Goal: Information Seeking & Learning: Check status

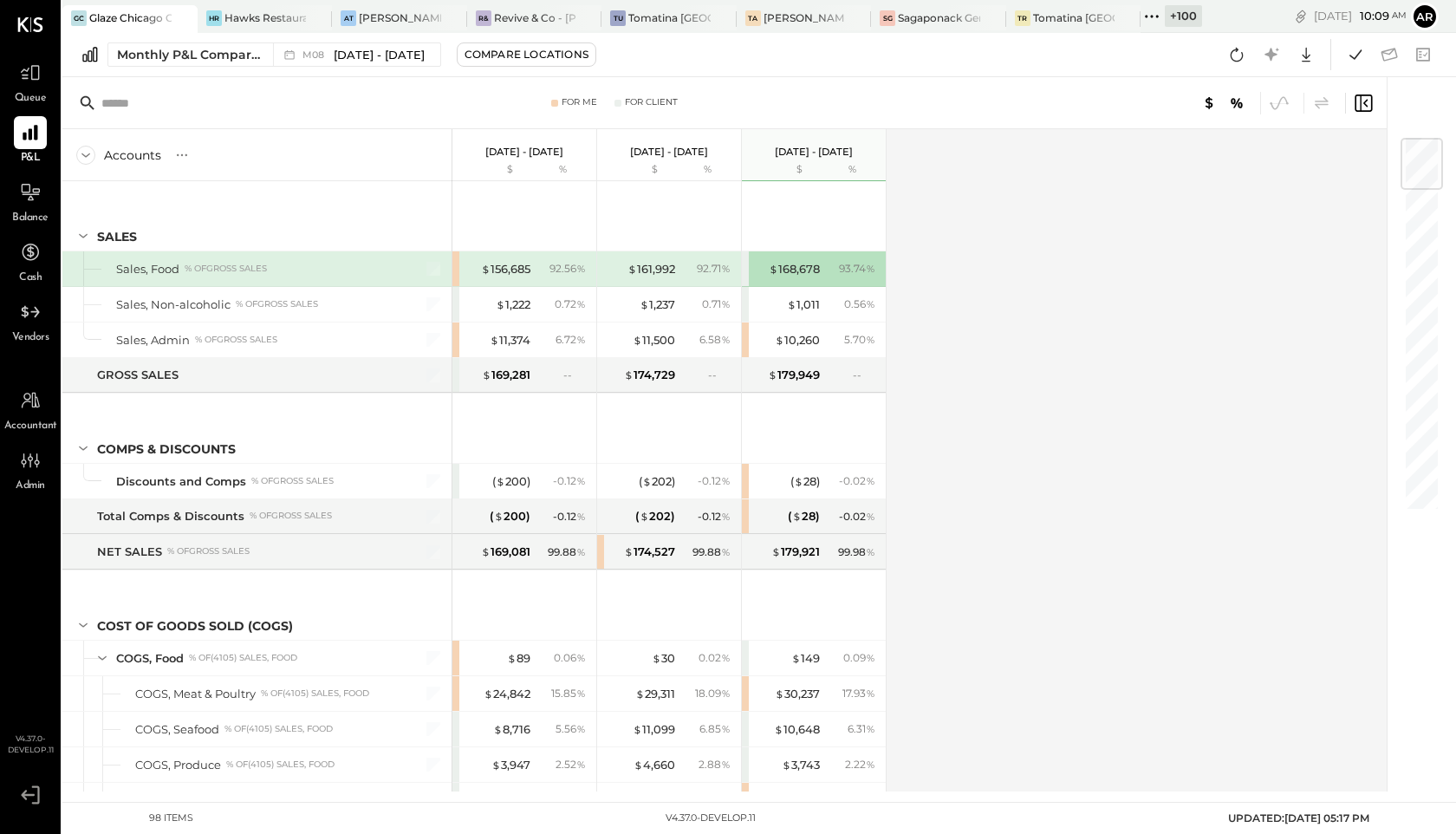
click at [1155, 10] on icon at bounding box center [1151, 15] width 22 height 22
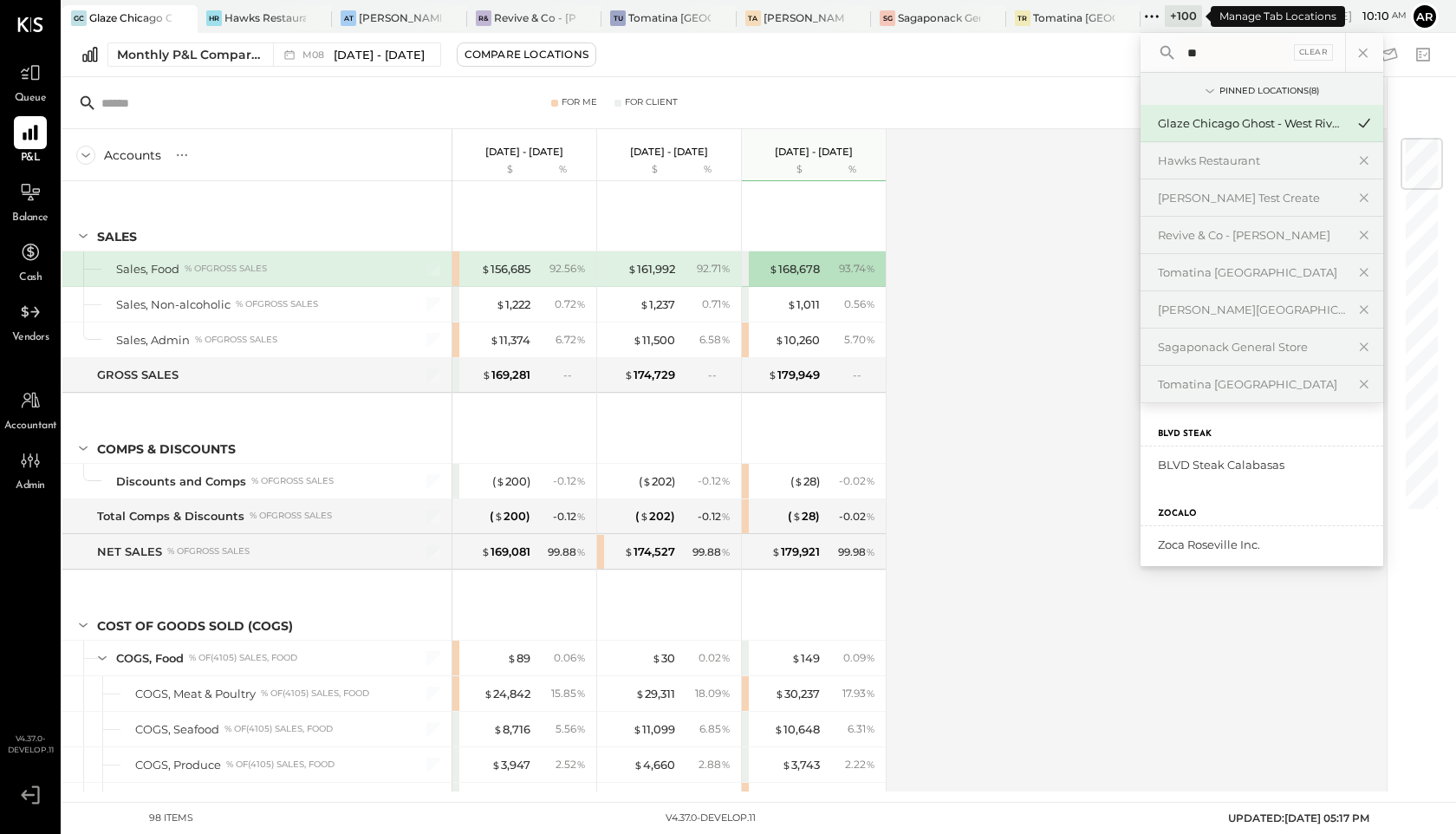
type input "*"
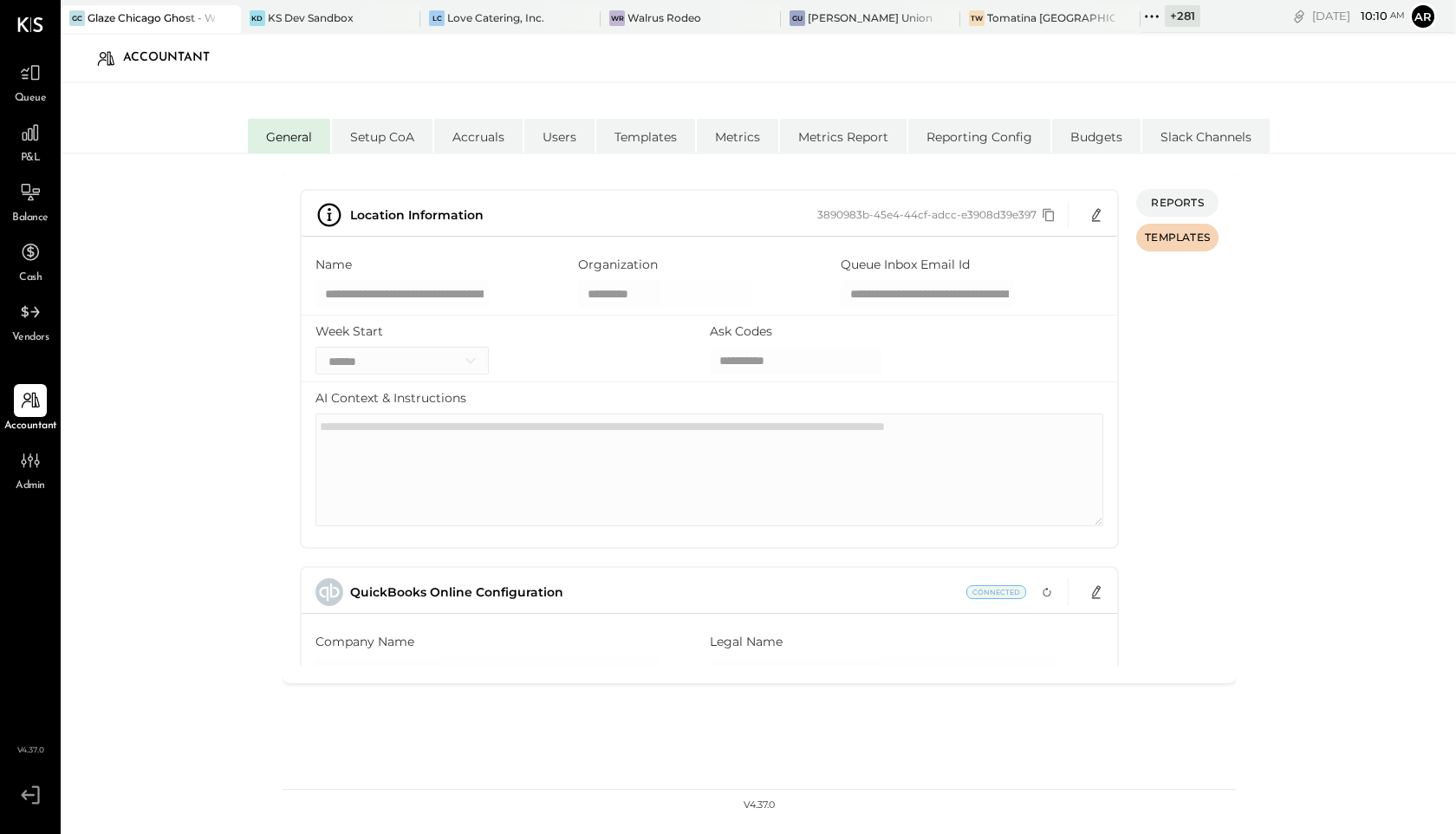
select select "**"
click at [1165, 14] on div "+ 281" at bounding box center [1182, 15] width 36 height 21
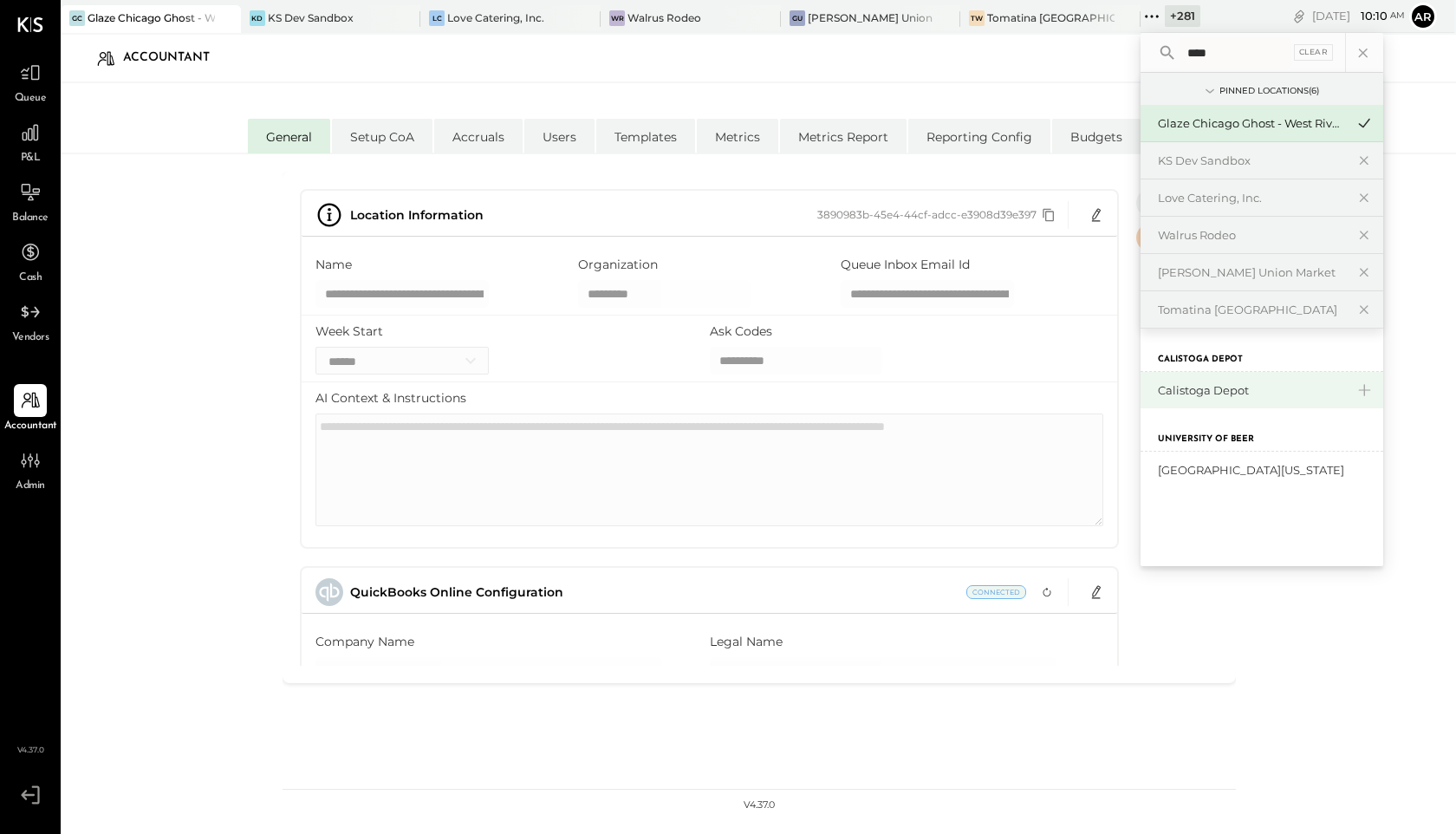
type input "****"
click at [1220, 389] on div "Calistoga Depot" at bounding box center [1251, 390] width 187 height 16
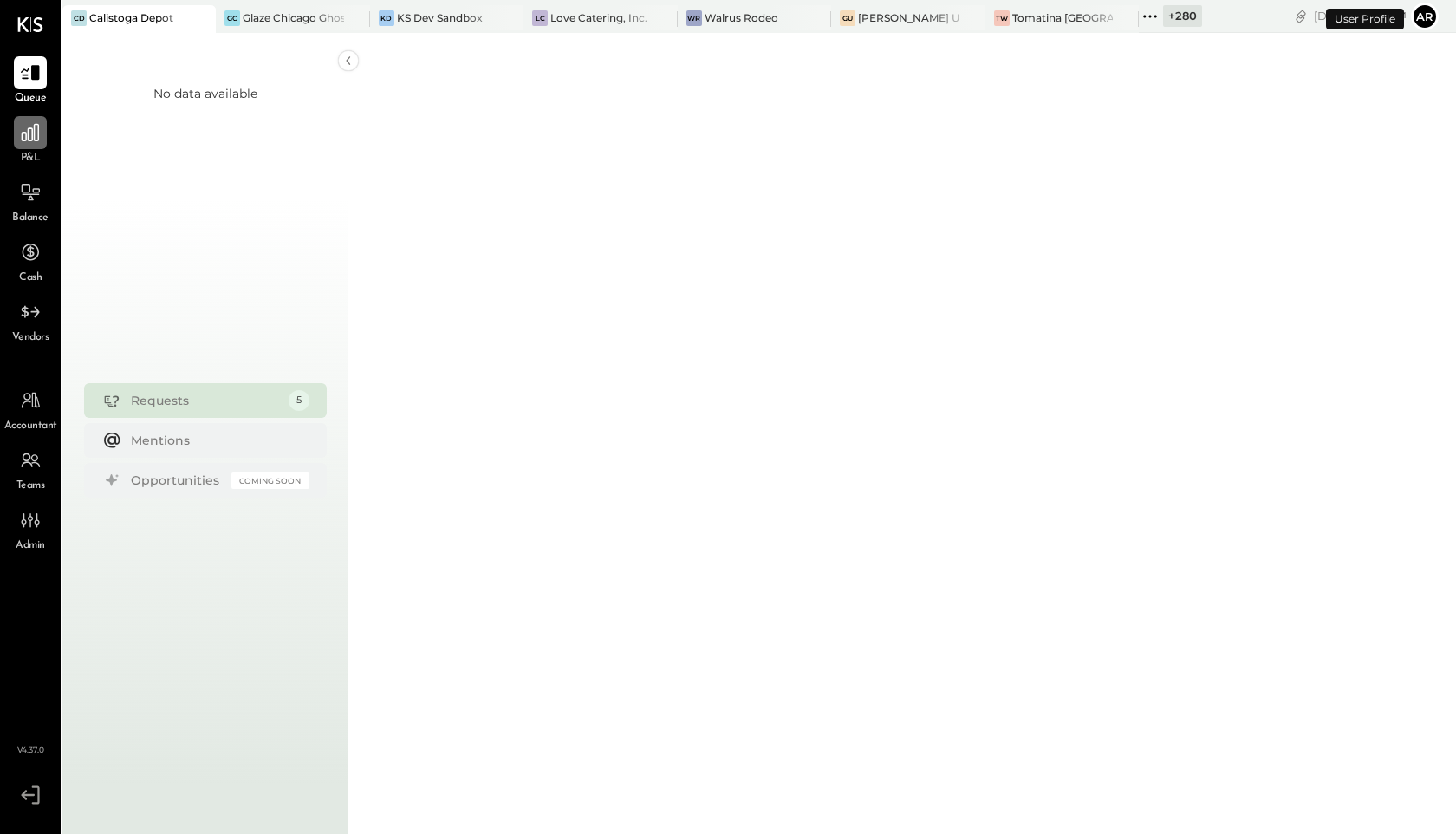
click at [26, 134] on icon at bounding box center [30, 132] width 17 height 17
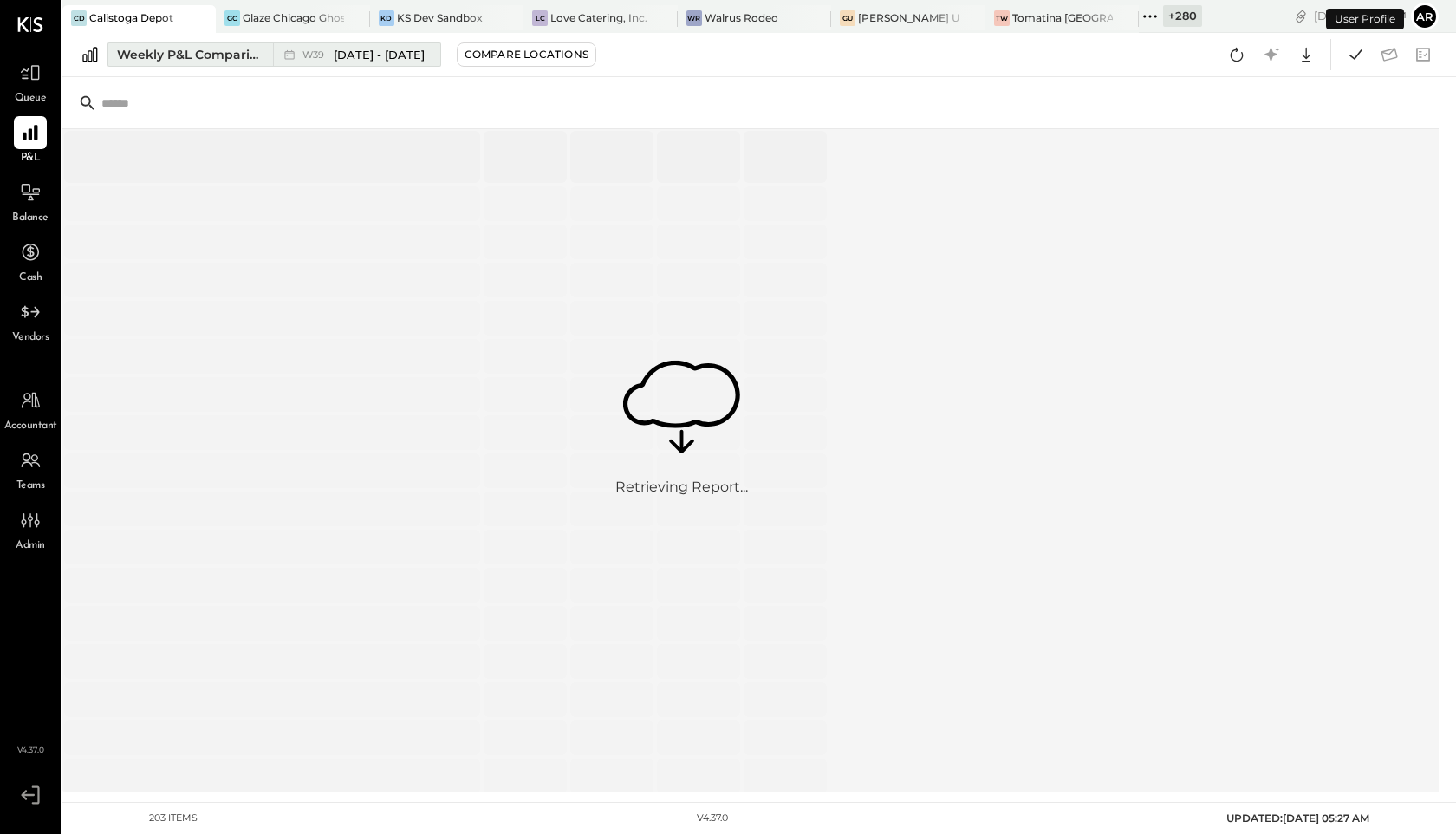
click at [343, 54] on span "Sep 22 - 28, 2025" at bounding box center [379, 55] width 91 height 16
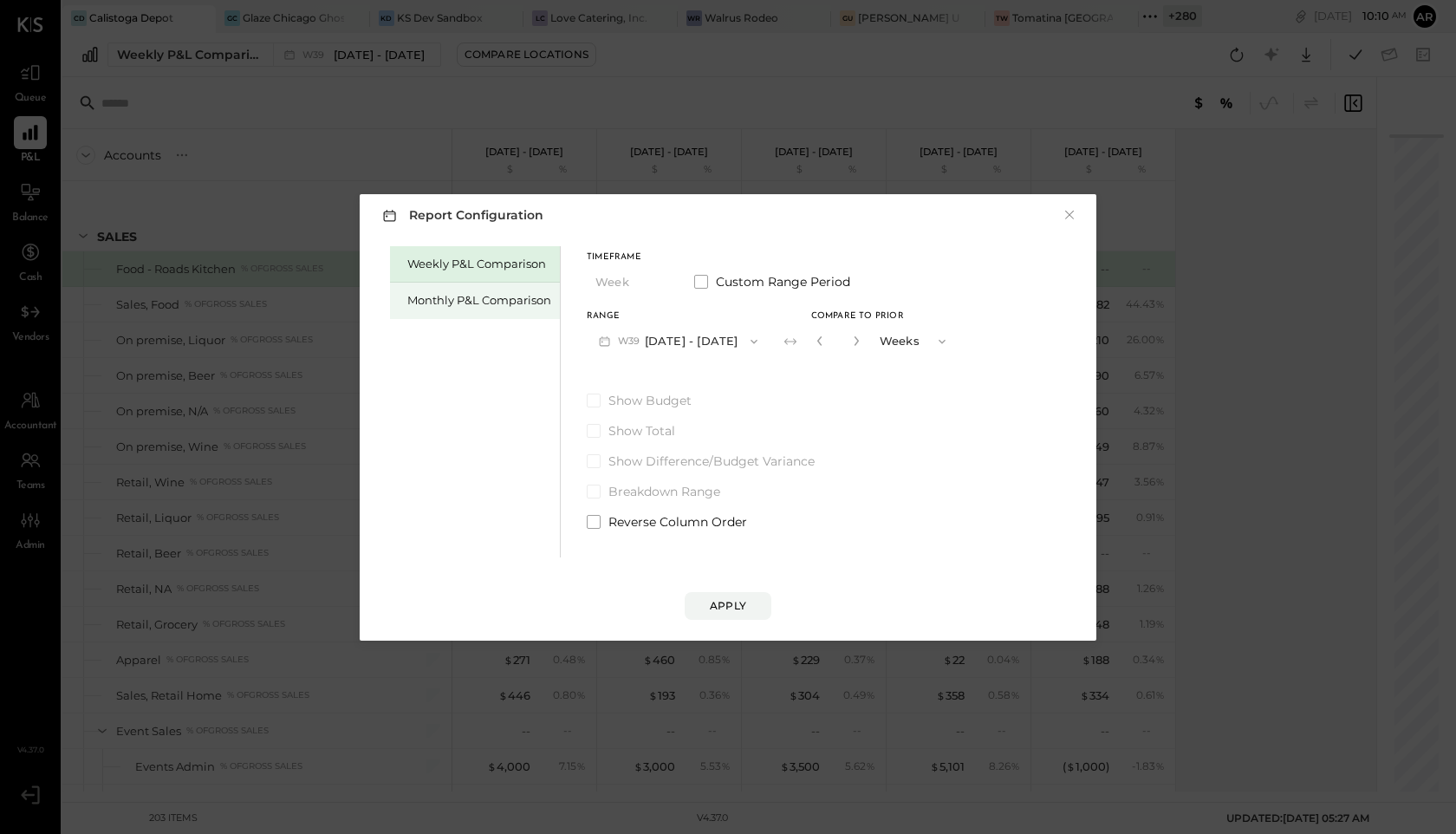
click at [499, 287] on div "Monthly P&L Comparison" at bounding box center [475, 301] width 170 height 37
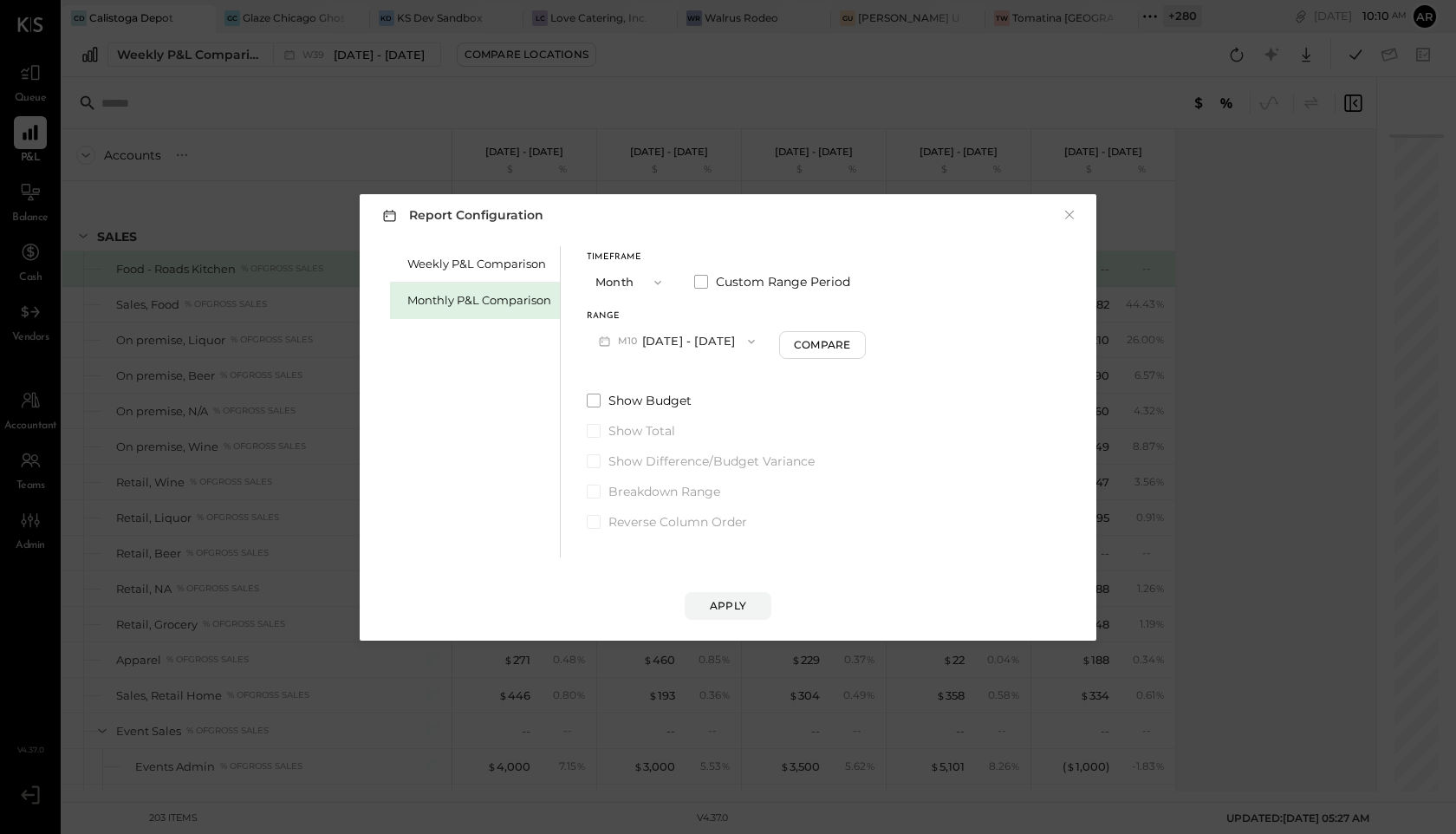
click at [663, 343] on button "M10 Oct 1 - 31, 2025" at bounding box center [676, 341] width 180 height 32
click at [663, 343] on span "Oct 1 - 31, 2025" at bounding box center [668, 343] width 82 height 14
click at [724, 601] on div "Apply" at bounding box center [728, 605] width 37 height 14
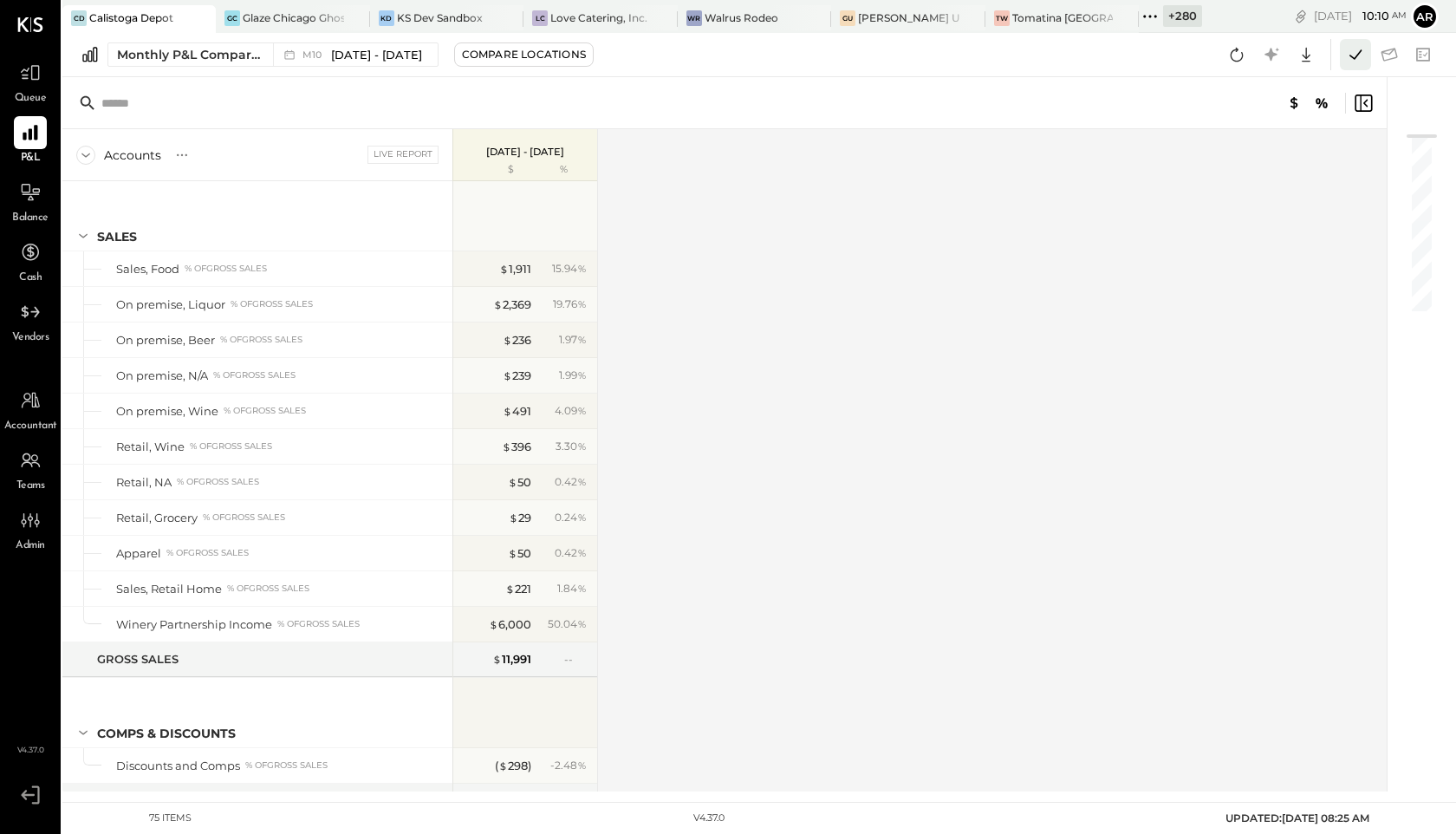
click at [1349, 55] on icon at bounding box center [1355, 54] width 22 height 22
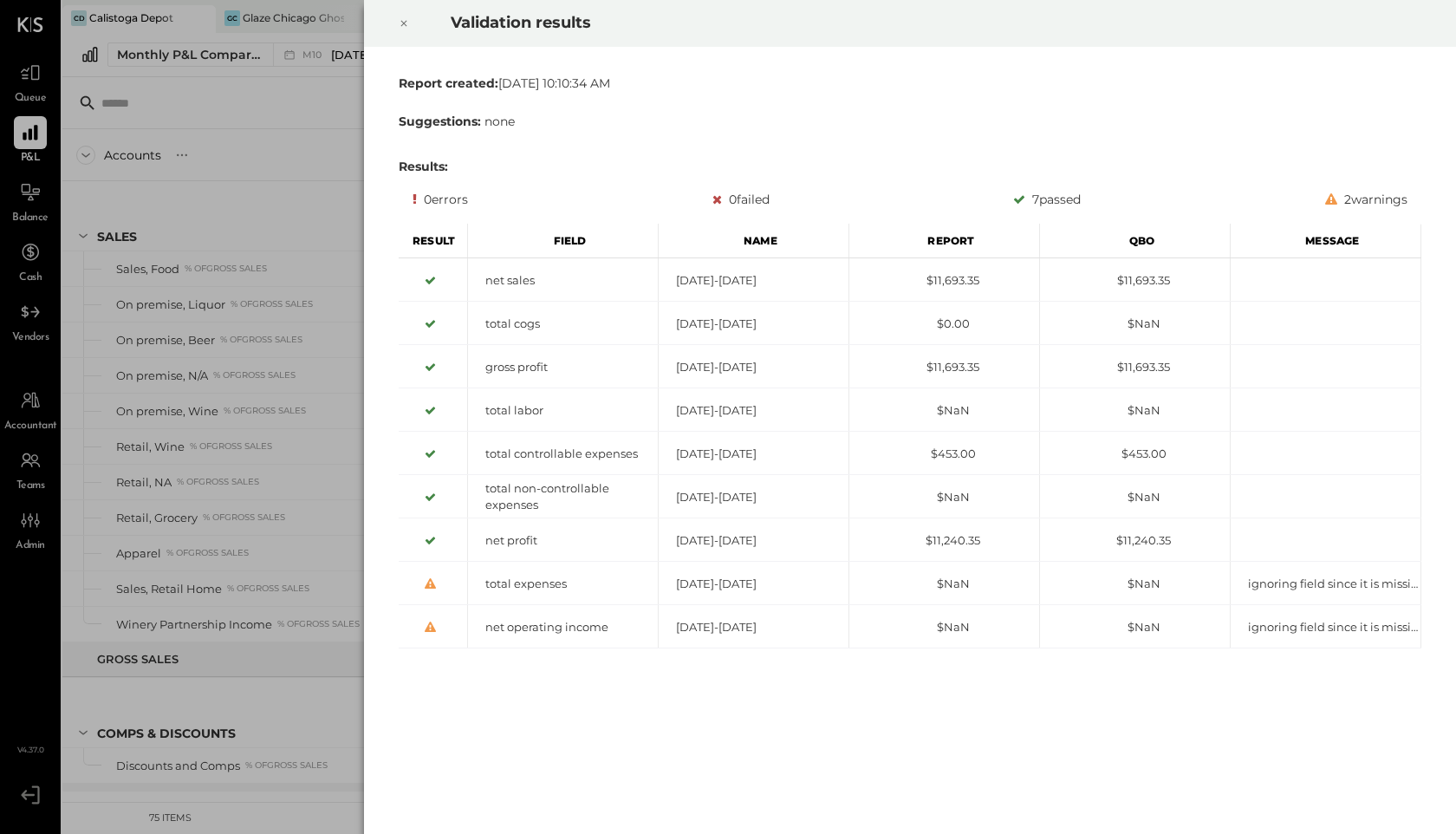
click at [410, 18] on div at bounding box center [404, 23] width 39 height 48
